Goal: Task Accomplishment & Management: Manage account settings

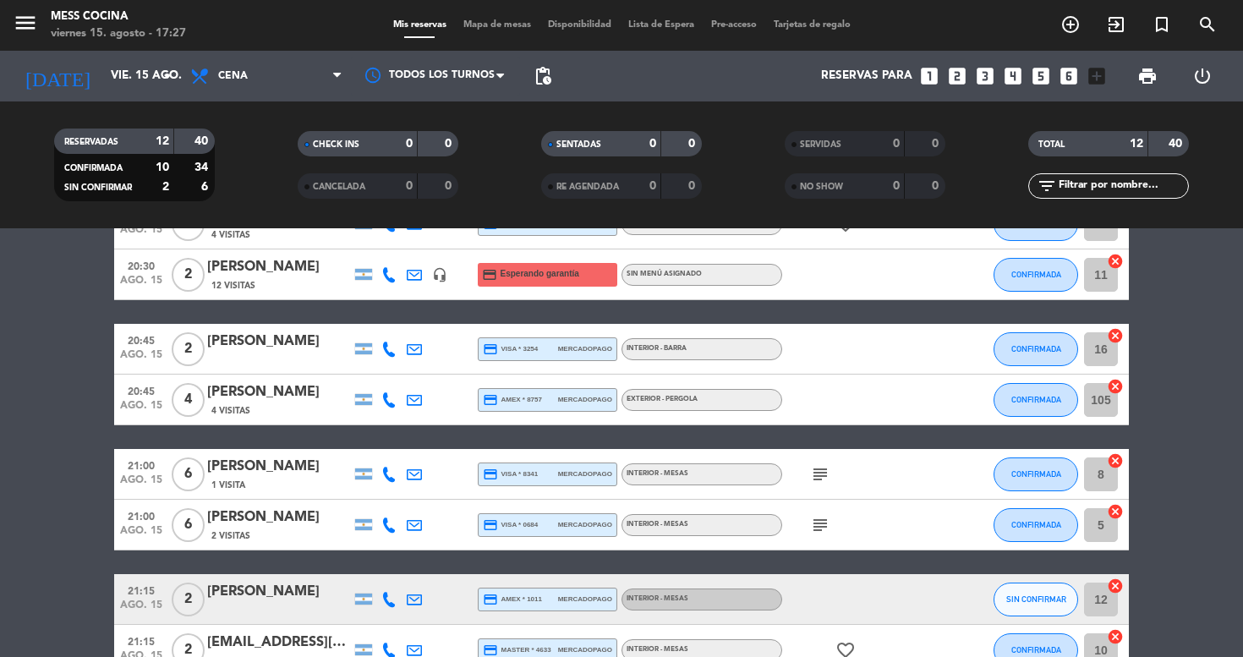
scroll to position [241, 0]
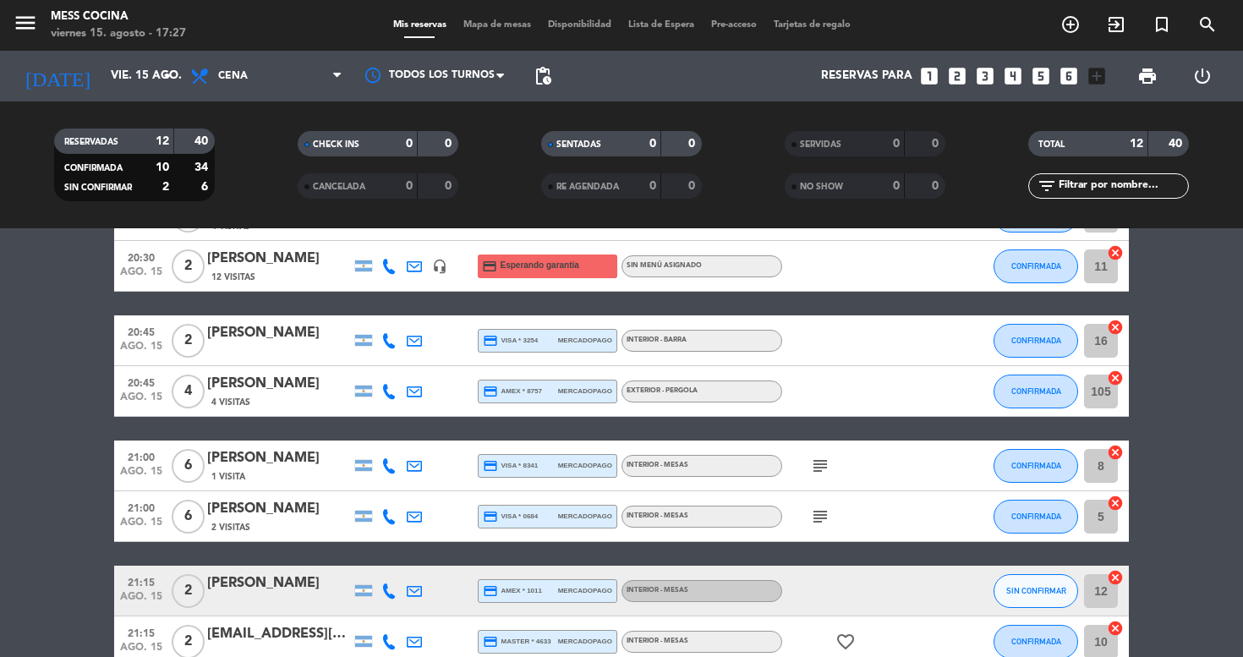
click at [485, 30] on span "Mapa de mesas" at bounding box center [497, 24] width 85 height 9
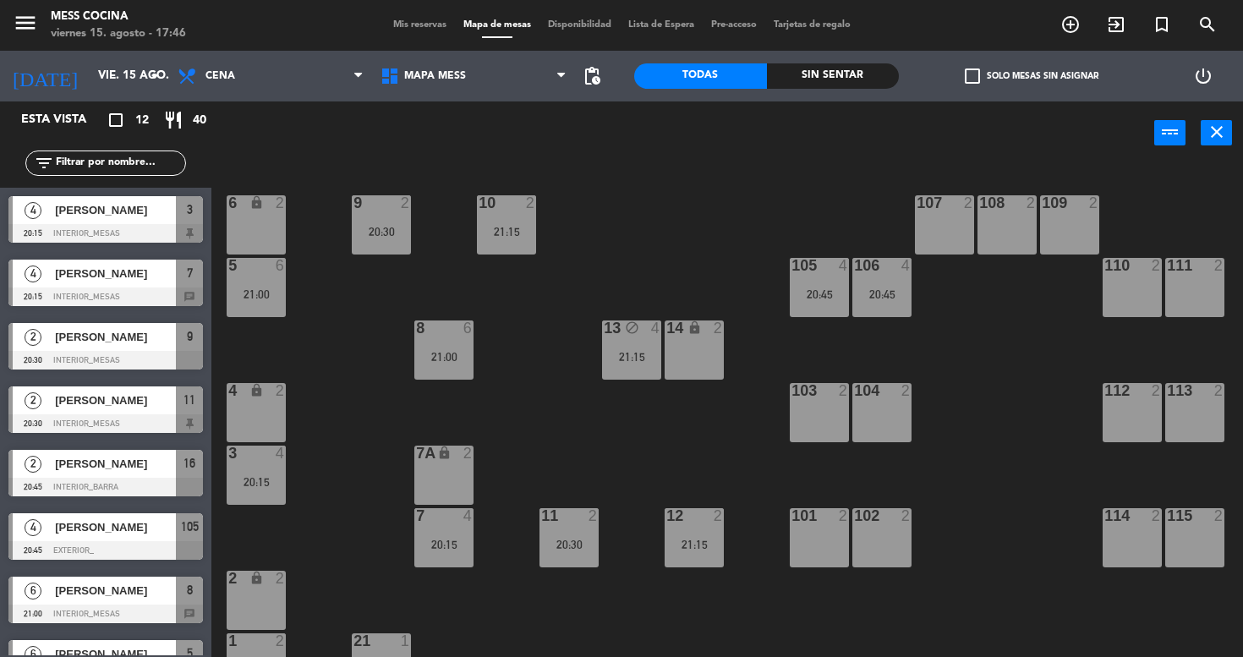
click at [429, 27] on span "Mis reservas" at bounding box center [420, 24] width 70 height 9
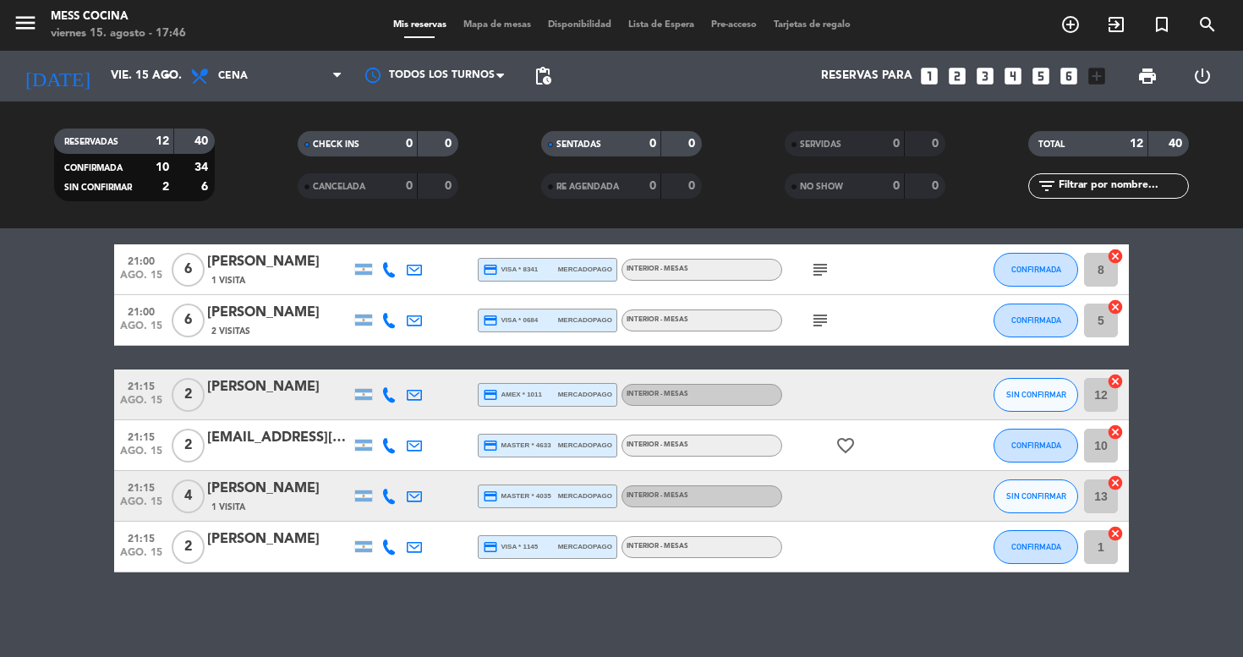
scroll to position [437, 0]
click at [1010, 497] on span "SIN CONFIRMAR" at bounding box center [1036, 495] width 60 height 9
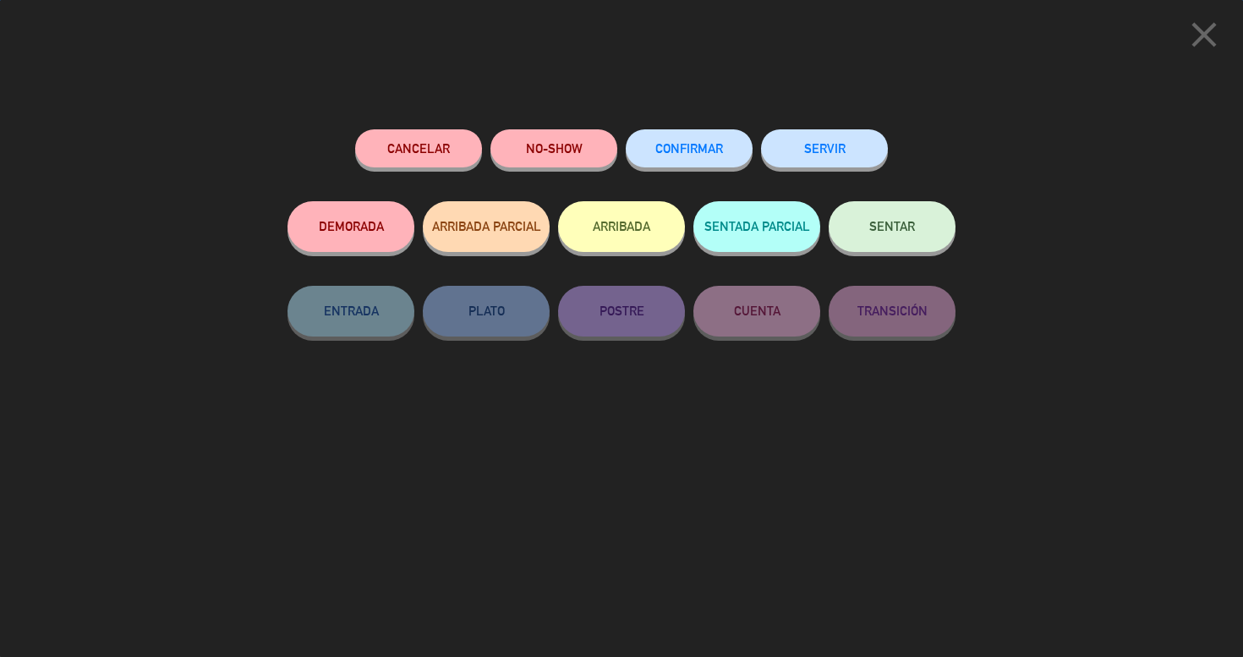
click at [735, 133] on div "CONFIRMAR" at bounding box center [689, 165] width 127 height 72
click at [662, 140] on button "CONFIRMAR" at bounding box center [689, 148] width 127 height 38
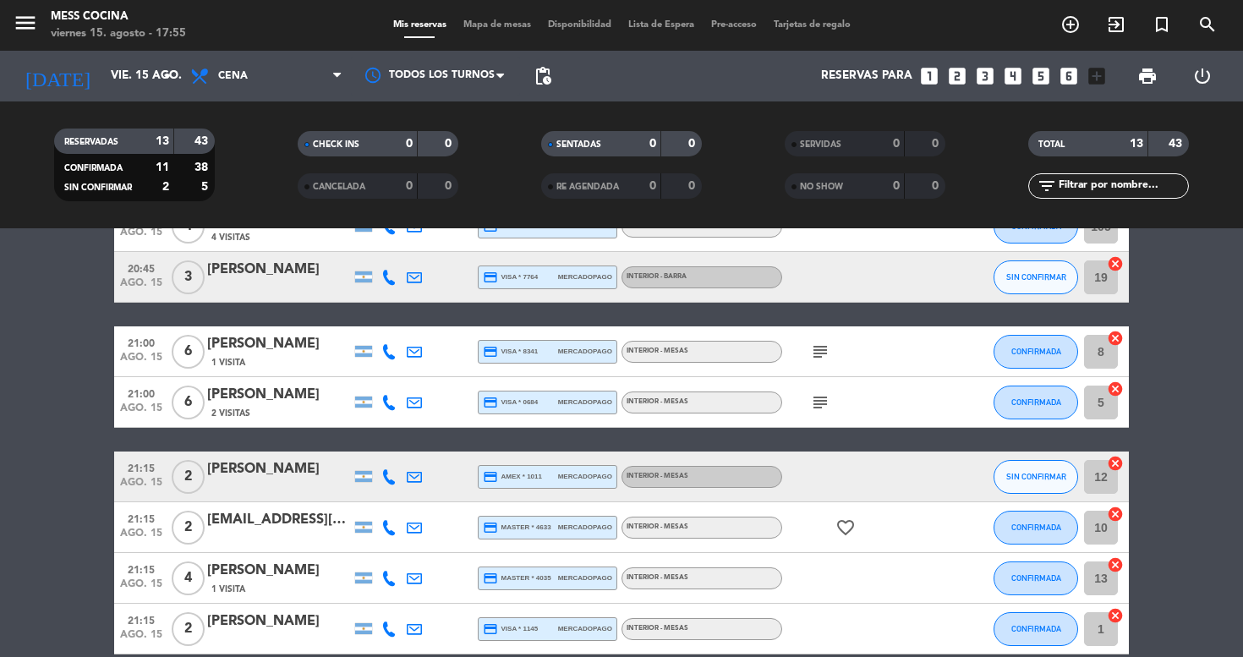
scroll to position [390, 0]
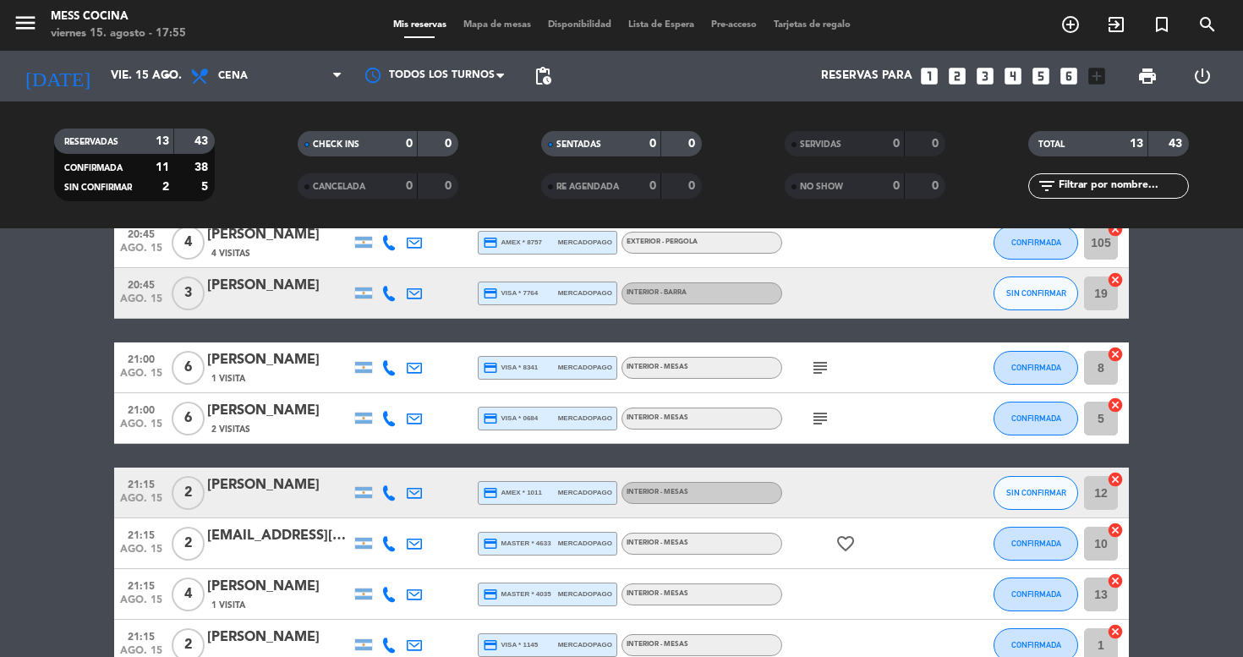
click at [273, 298] on div at bounding box center [279, 305] width 144 height 14
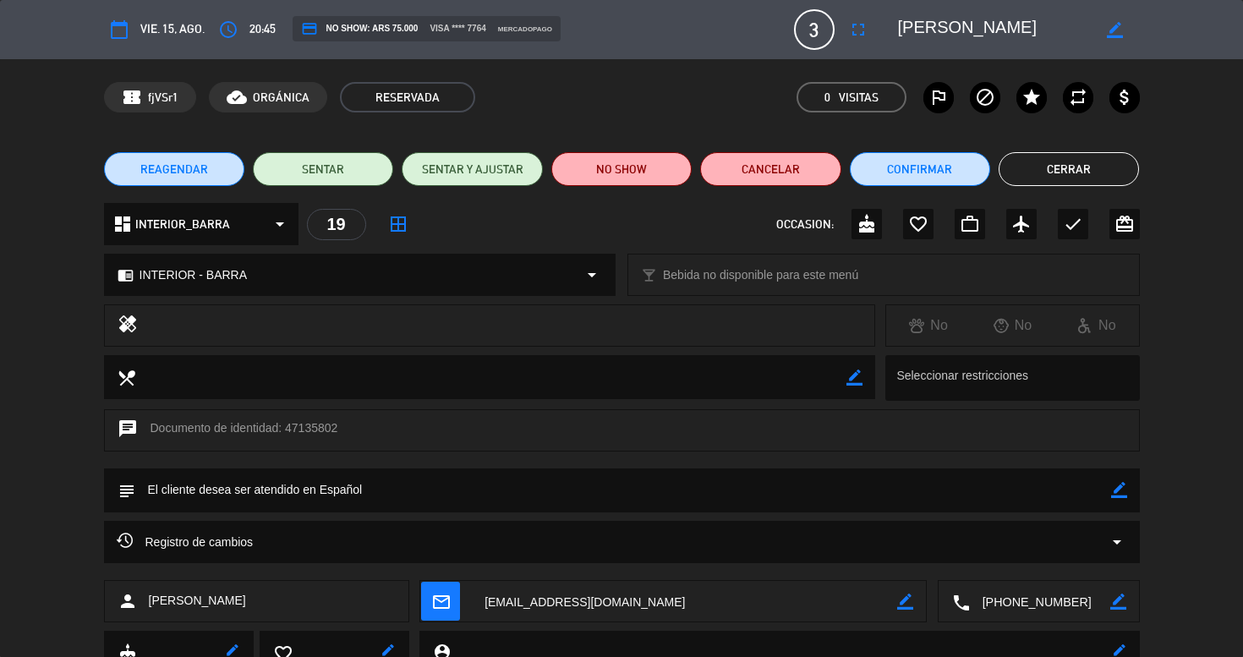
click at [1125, 489] on icon "border_color" at bounding box center [1119, 490] width 16 height 16
click at [983, 492] on textarea at bounding box center [623, 489] width 976 height 43
type textarea "no comen cilantro"
click at [1114, 489] on icon at bounding box center [1119, 490] width 16 height 16
click at [1092, 172] on button "Cerrar" at bounding box center [1069, 169] width 140 height 34
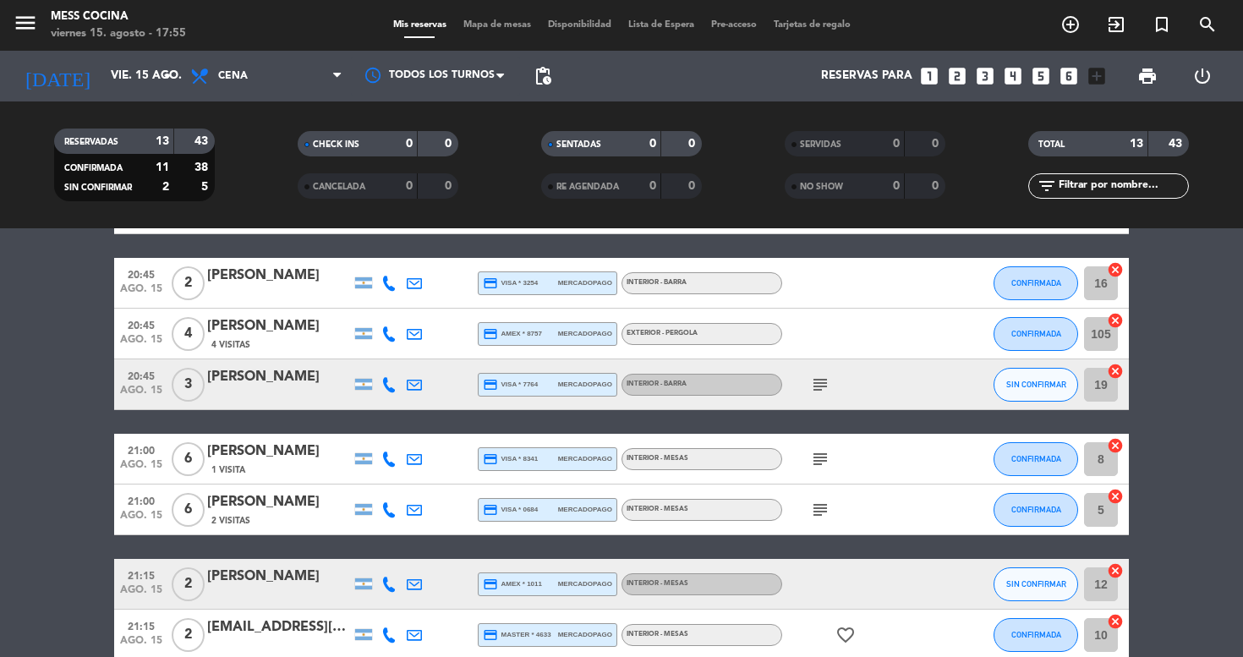
scroll to position [251, 0]
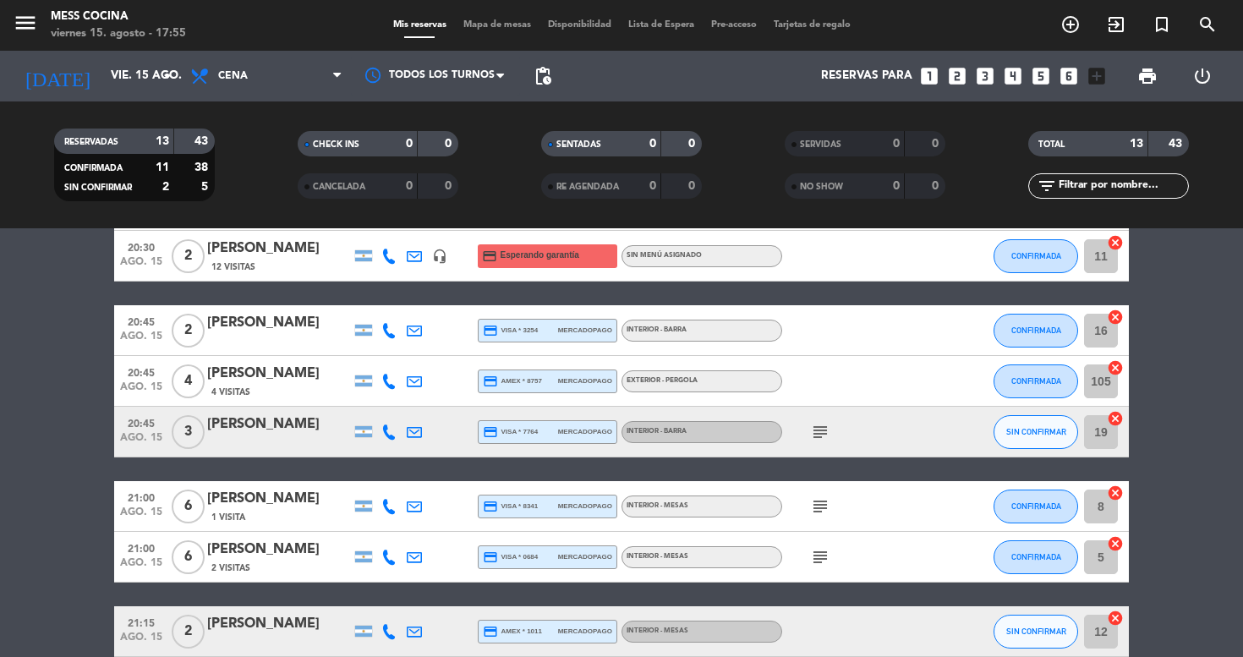
click at [1017, 433] on span "SIN CONFIRMAR" at bounding box center [1036, 431] width 60 height 9
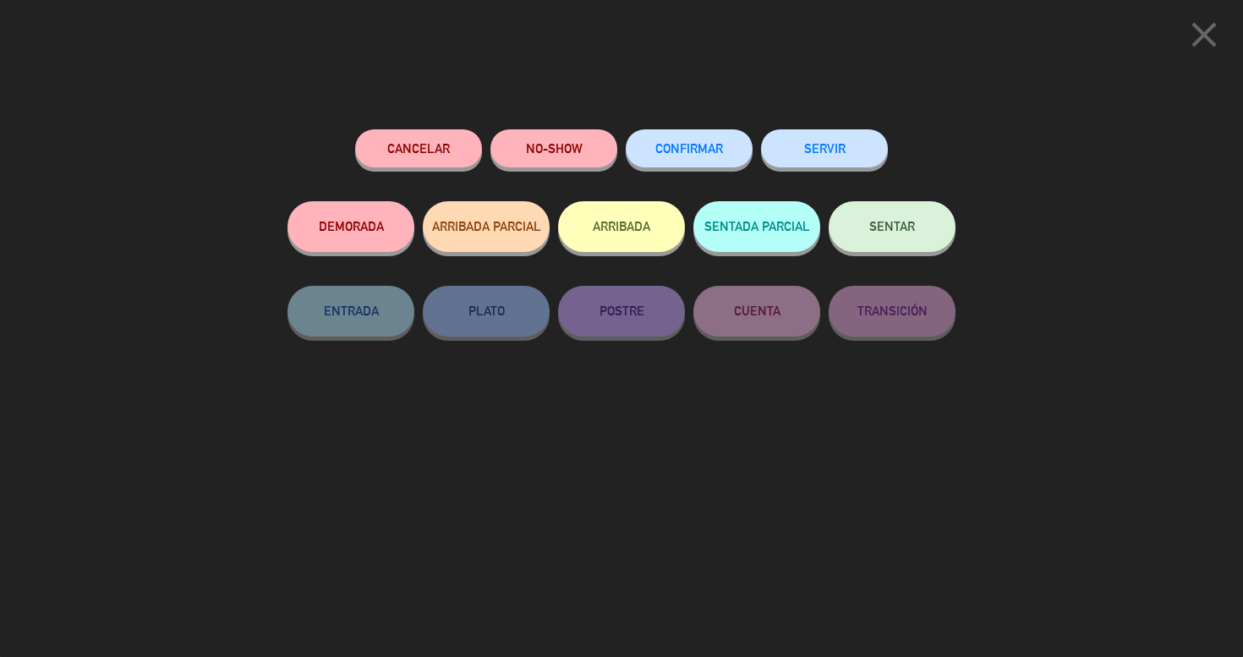
click at [681, 161] on button "CONFIRMAR" at bounding box center [689, 148] width 127 height 38
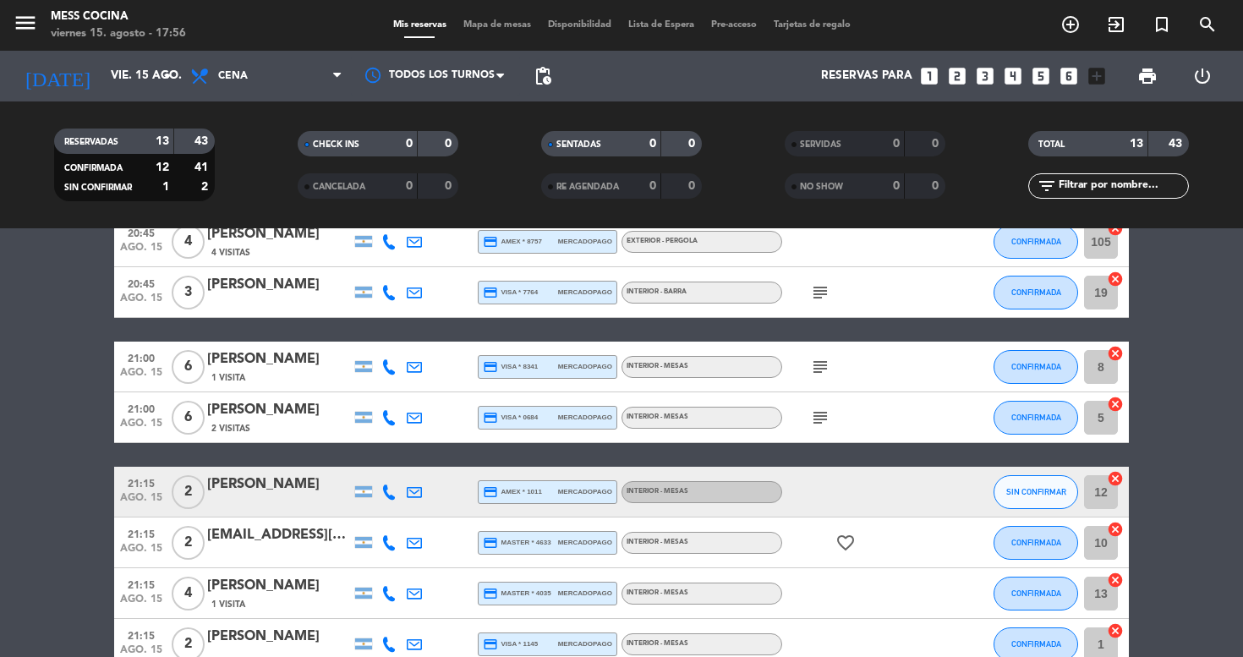
scroll to position [338, 0]
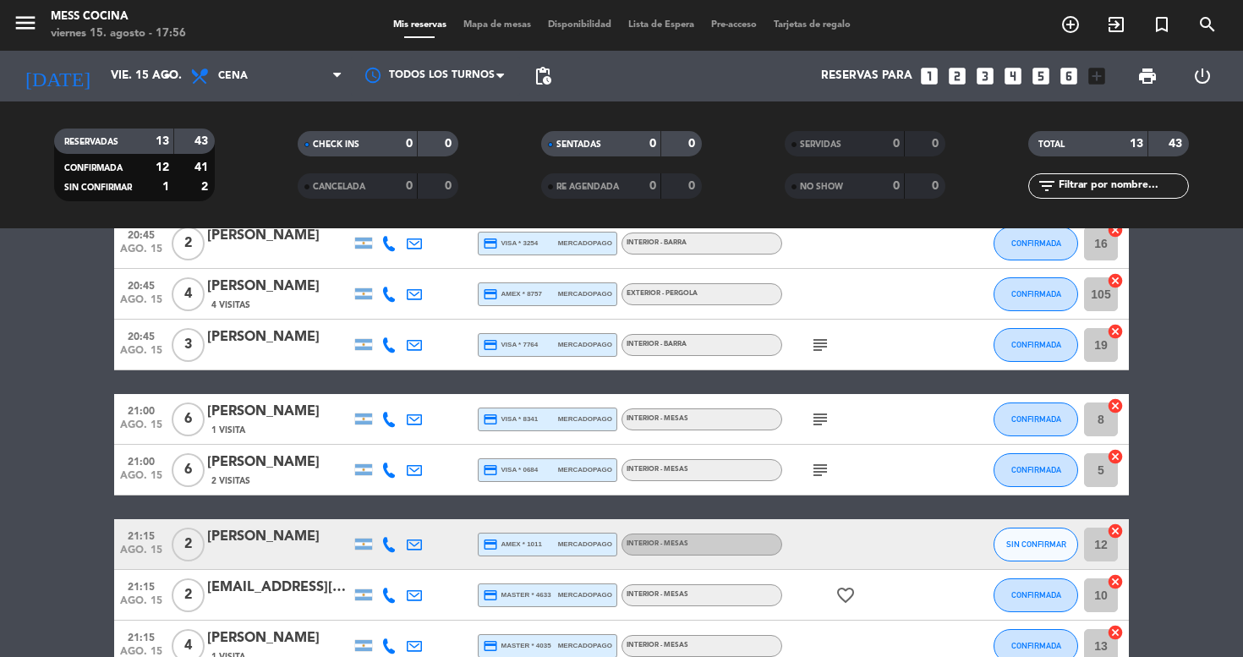
drag, startPoint x: 36, startPoint y: 304, endPoint x: 53, endPoint y: 302, distance: 17.0
click at [53, 303] on bookings-row "20:15 [DATE] 4 [PERSON_NAME] credit_card master * 2185 stripe INTERIOR - MESAS …" at bounding box center [621, 345] width 1243 height 754
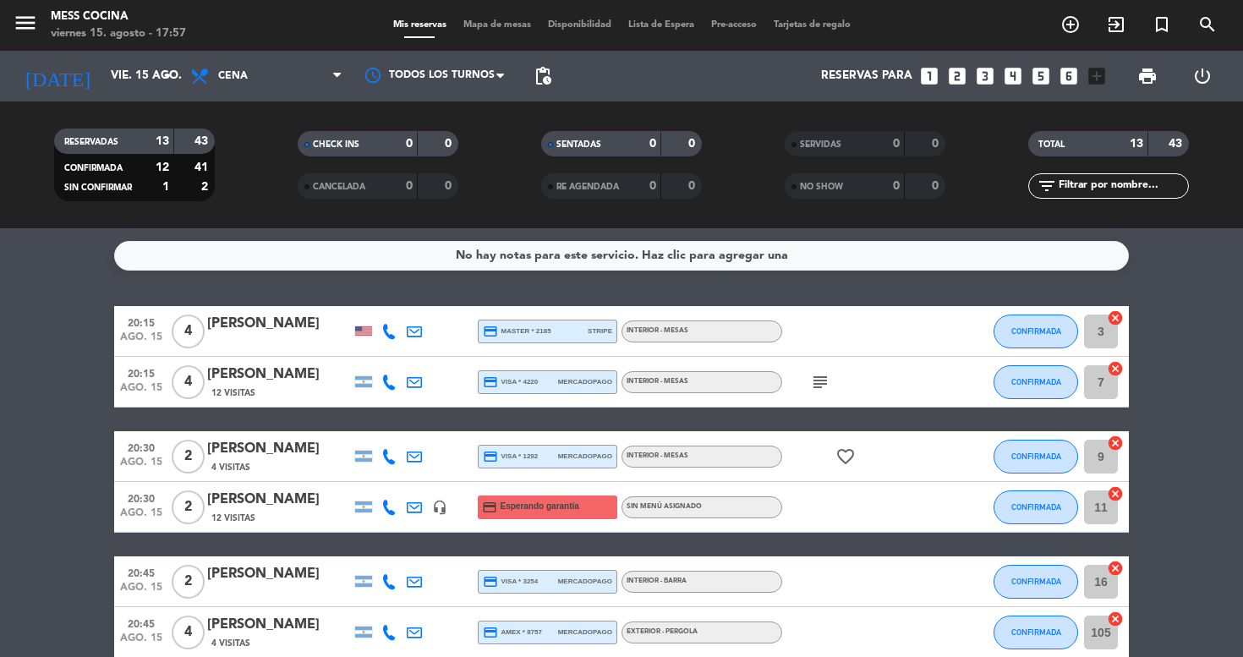
scroll to position [0, 0]
click at [491, 21] on span "Mapa de mesas" at bounding box center [497, 24] width 85 height 9
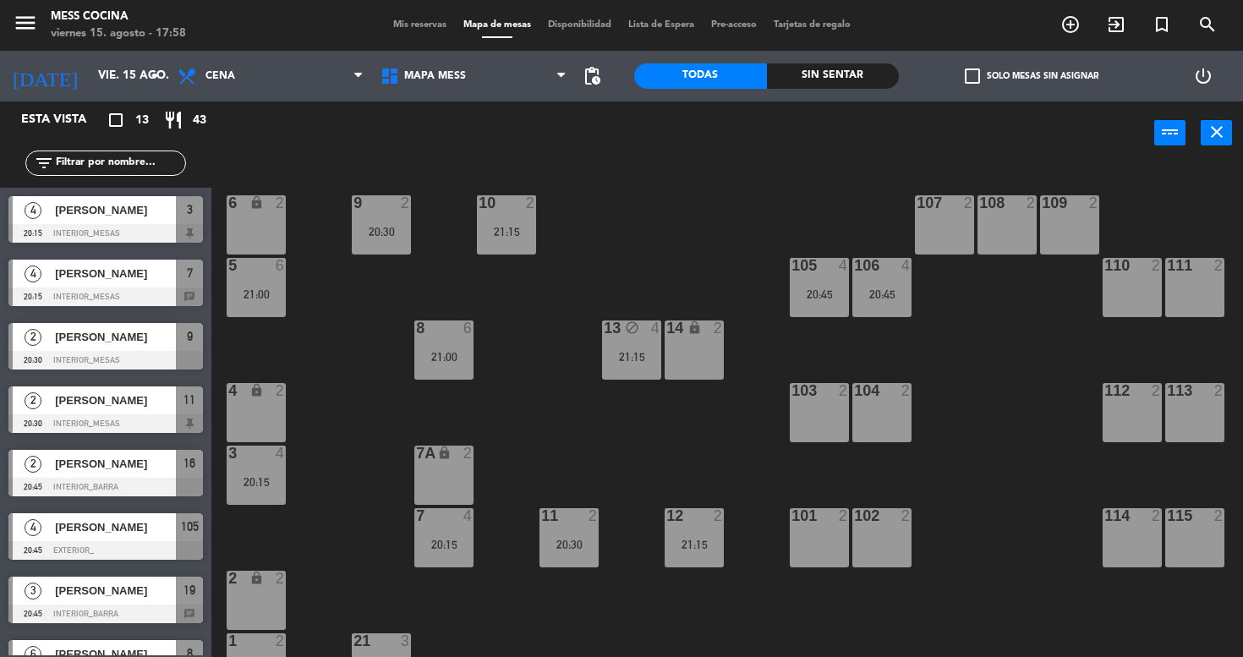
click at [772, 80] on div "Sin sentar" at bounding box center [833, 75] width 133 height 25
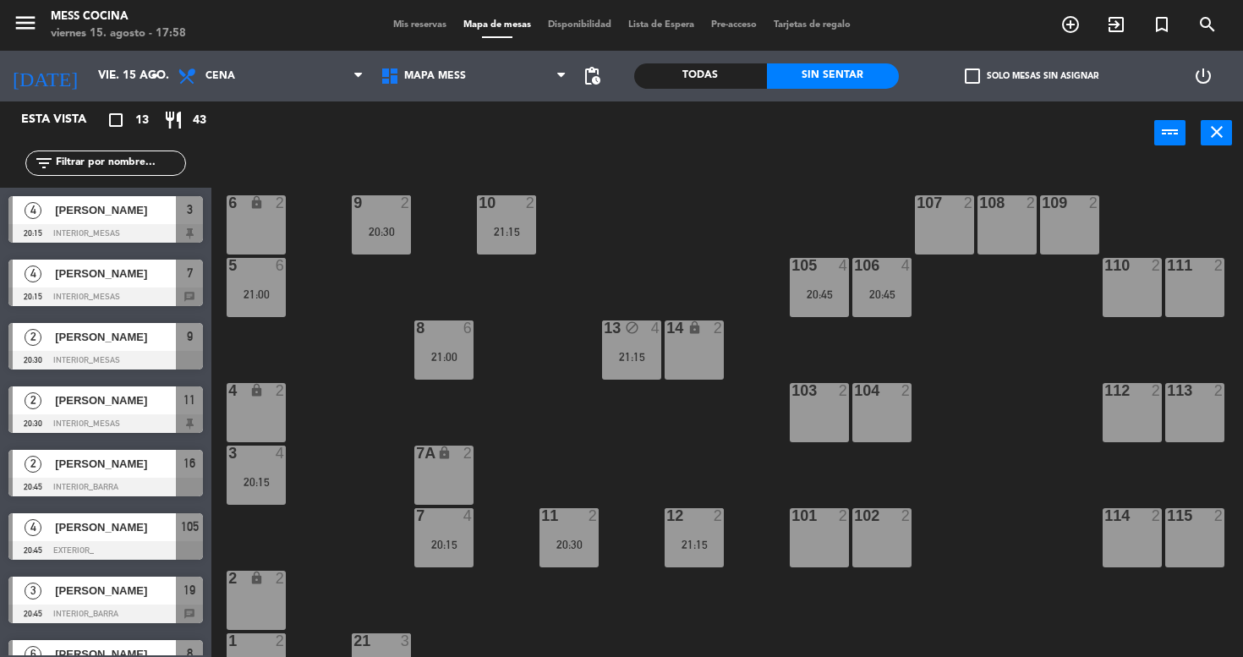
click at [266, 134] on div "power_input close" at bounding box center [682, 133] width 943 height 64
